Goal: Information Seeking & Learning: Find specific page/section

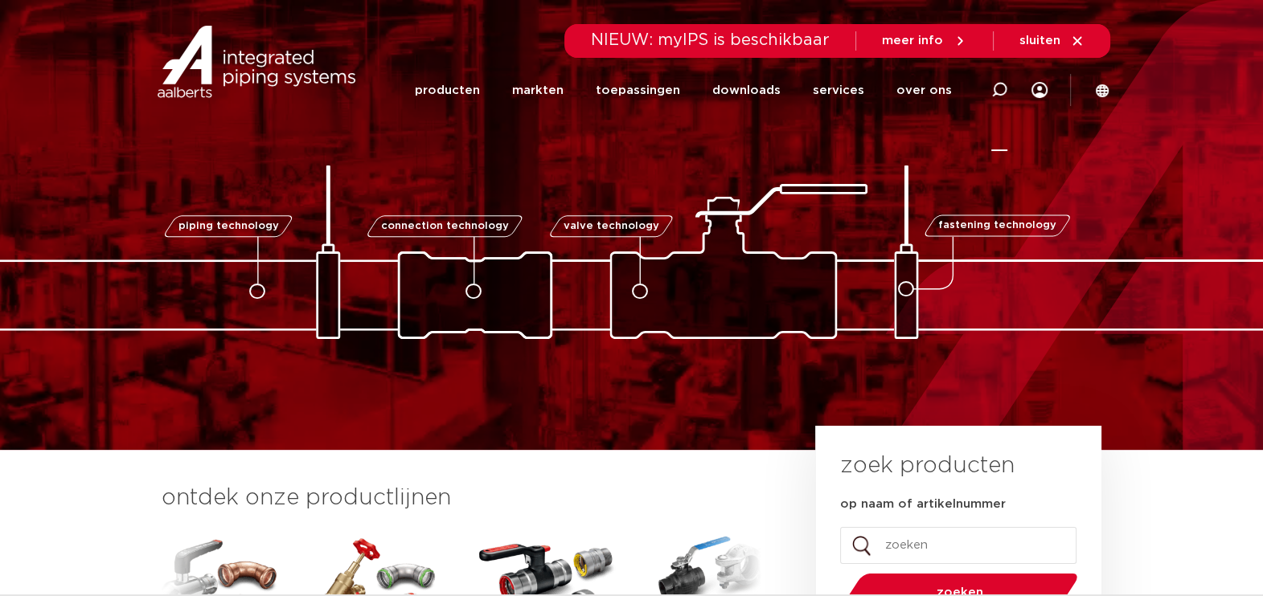
click at [1001, 91] on icon at bounding box center [999, 90] width 16 height 16
type input "brass quick connector"
click button "Zoeken" at bounding box center [0, 0] width 0 height 0
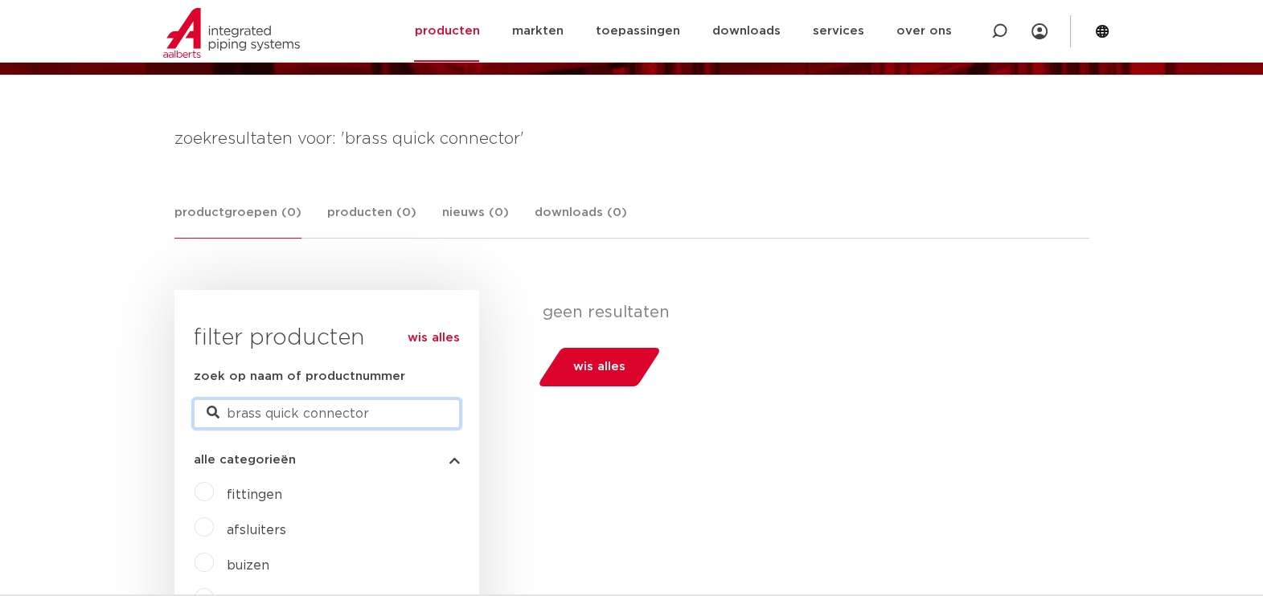
click at [265, 410] on input "brass quick connector" at bounding box center [327, 414] width 266 height 29
type input "+quick connector"
click at [346, 408] on input "quick connector" at bounding box center [327, 414] width 266 height 29
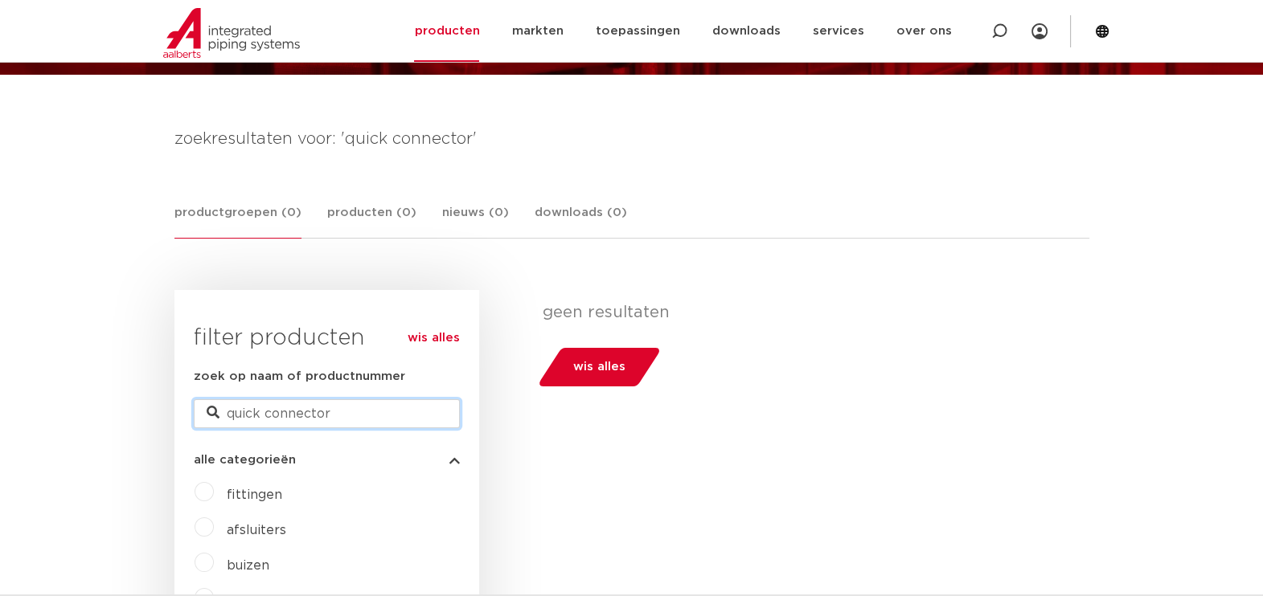
click at [346, 408] on input "quick connector" at bounding box center [327, 414] width 266 height 29
type input "brass qucik"
click at [337, 406] on input "brass qucik" at bounding box center [327, 414] width 266 height 29
type input "brass quick"
drag, startPoint x: 337, startPoint y: 412, endPoint x: 262, endPoint y: 438, distance: 79.3
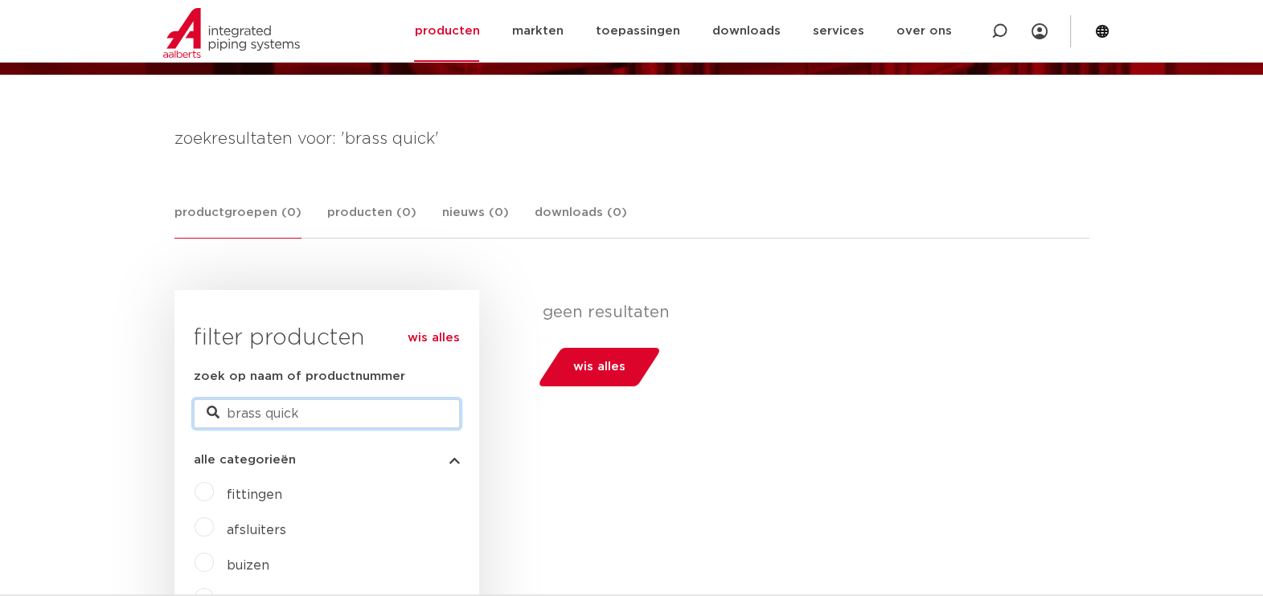
click at [262, 438] on form "zoek op naam of productnummer brass quick alle categorieën [GEOGRAPHIC_DATA] af…" at bounding box center [327, 526] width 266 height 318
type input "brass dn40"
drag, startPoint x: 367, startPoint y: 412, endPoint x: 223, endPoint y: 416, distance: 144.7
click at [223, 416] on input "brass dn40" at bounding box center [327, 414] width 266 height 29
type input "y type"
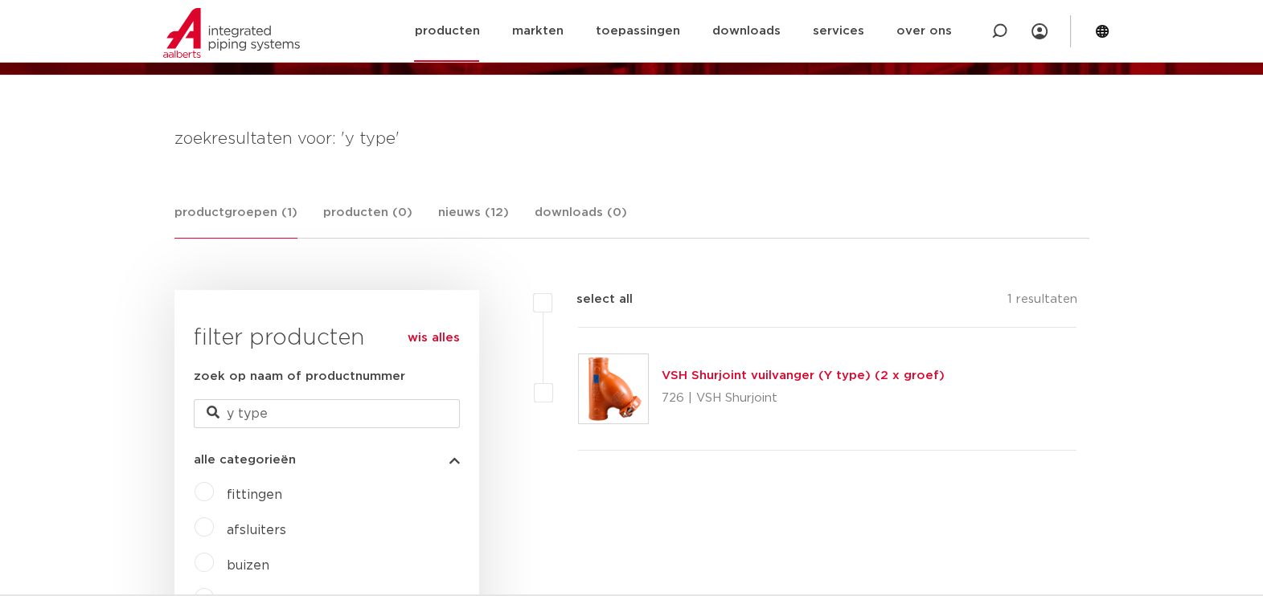
click at [1104, 28] on icon at bounding box center [1102, 31] width 13 height 13
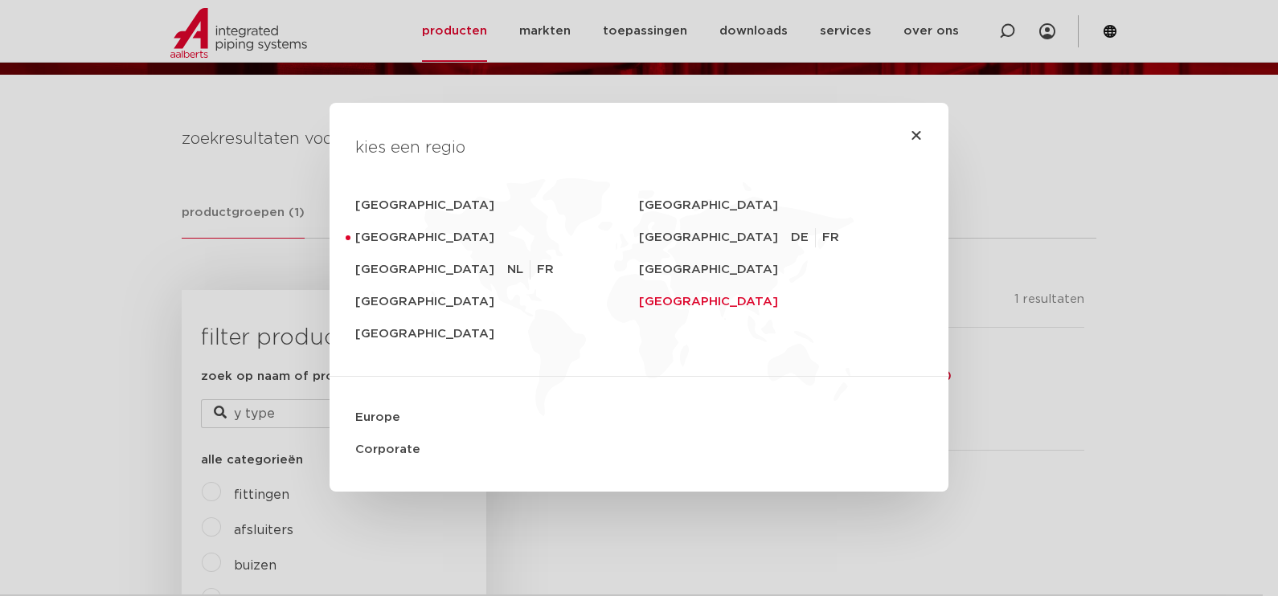
click at [642, 296] on link "[GEOGRAPHIC_DATA]" at bounding box center [781, 302] width 284 height 32
